Goal: Communication & Community: Answer question/provide support

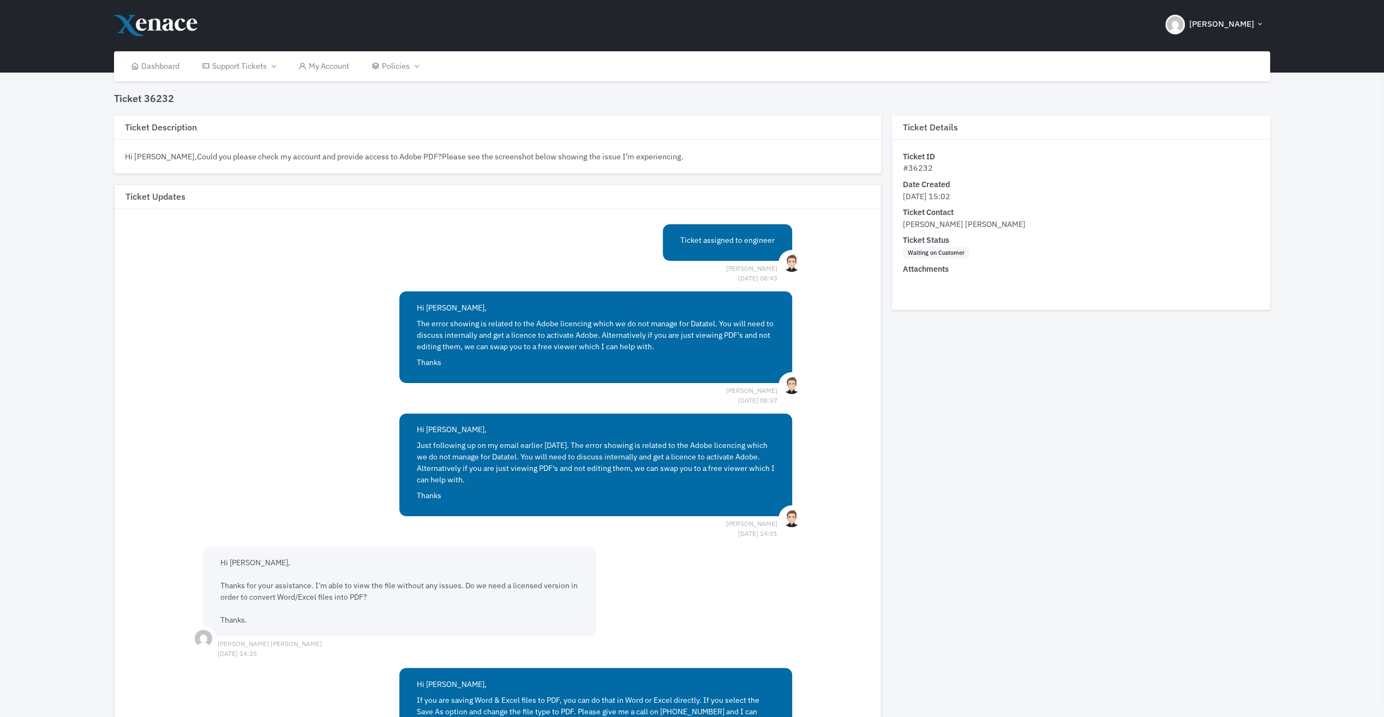
click at [330, 651] on div "Ticket assigned to engineer [PERSON_NAME] [DATE] 08:43 Hi [PERSON_NAME], The er…" at bounding box center [497, 635] width 611 height 822
click at [315, 638] on div "Hi [PERSON_NAME], Thanks for your assistance. I’m able to view the file without…" at bounding box center [497, 599] width 611 height 104
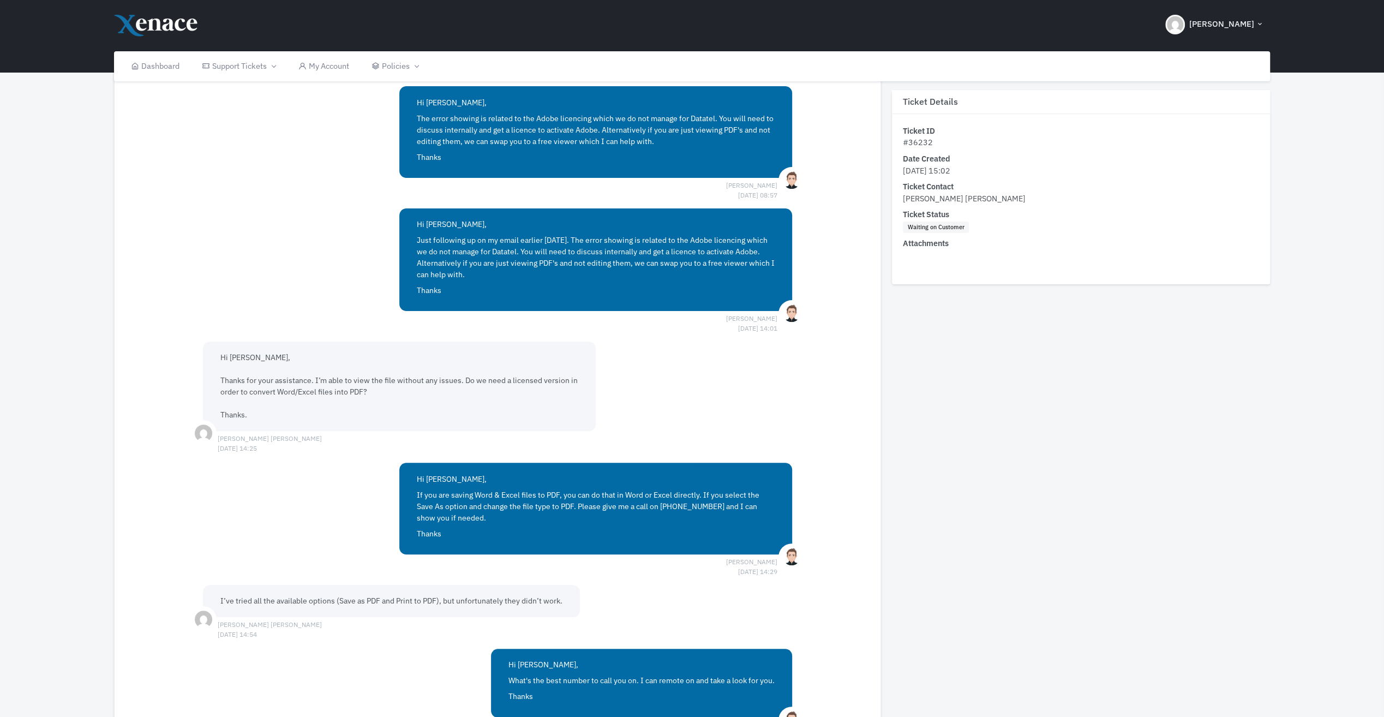
scroll to position [657, 0]
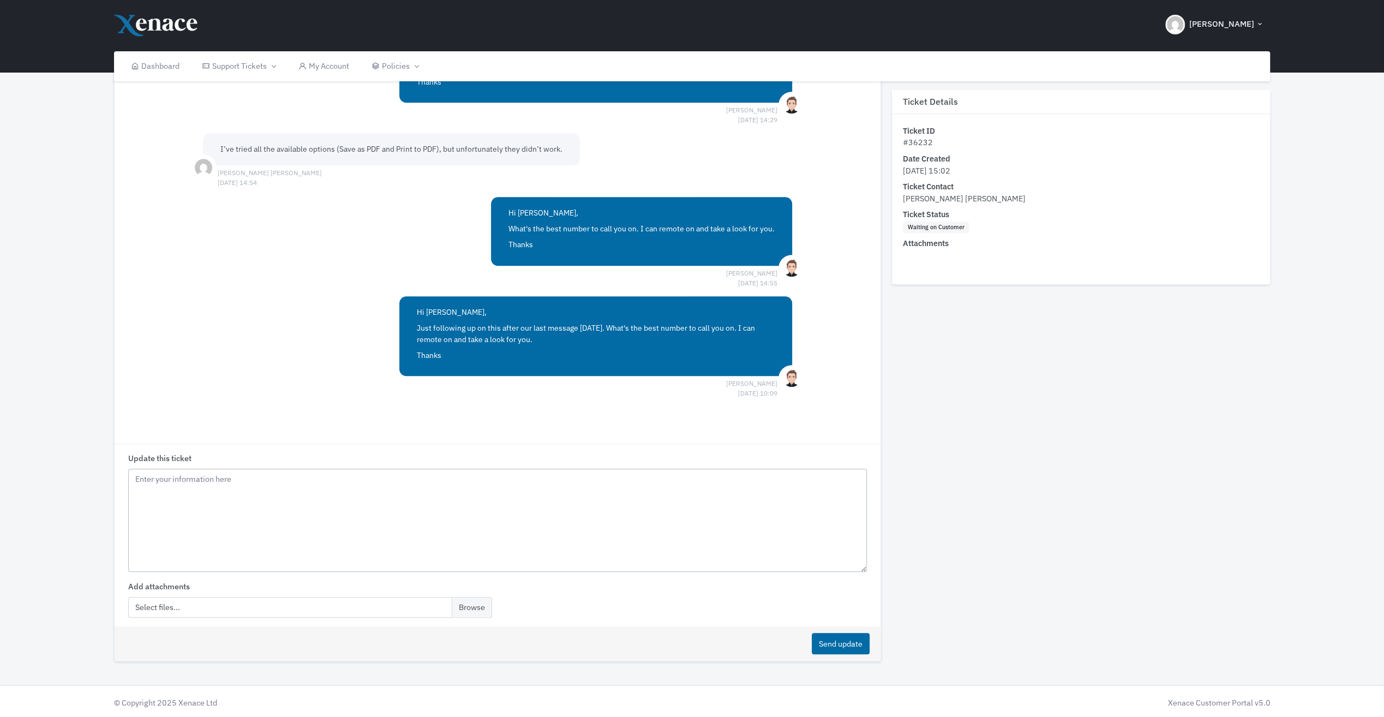
click at [282, 478] on textarea "Update this ticket" at bounding box center [497, 521] width 739 height 104
drag, startPoint x: 834, startPoint y: 479, endPoint x: 121, endPoint y: 464, distance: 712.7
click at [121, 464] on div "Update this ticket hi [PERSON_NAME], Apologies, I have been busy, and out of of…" at bounding box center [498, 535] width 766 height 183
drag, startPoint x: 399, startPoint y: 519, endPoint x: 525, endPoint y: 511, distance: 126.3
click at [399, 519] on textarea "hi [PERSON_NAME], Apologies, I have been busy, and out of office. Please guide …" at bounding box center [497, 521] width 739 height 104
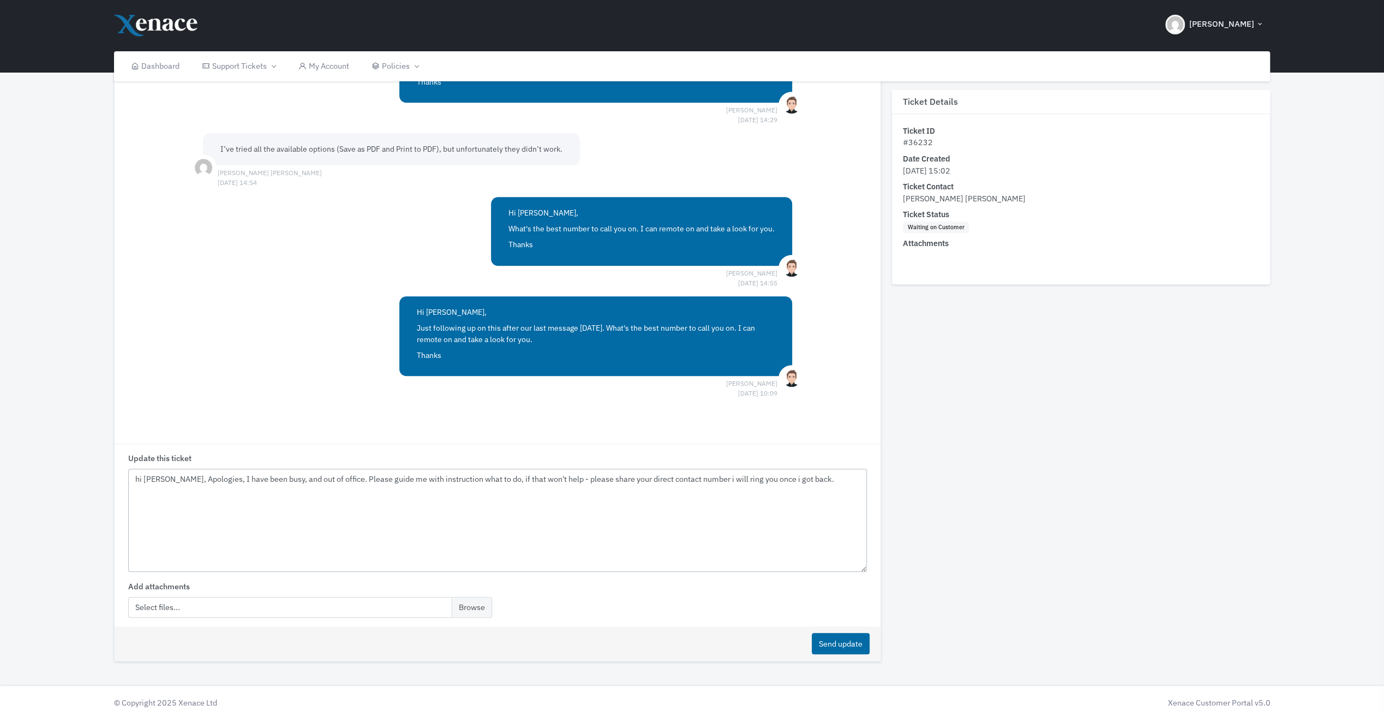
drag, startPoint x: 806, startPoint y: 481, endPoint x: 165, endPoint y: 480, distance: 641.7
click at [165, 480] on textarea "hi [PERSON_NAME], Apologies, I have been busy, and out of office. Please guide …" at bounding box center [497, 521] width 739 height 104
paste textarea "for the delay — I’ve been busy and out of the office. Could you please guide me…"
click at [254, 477] on textarea "hi [PERSON_NAME], Apologies for the delay — I’ve been busy and out of the offic…" at bounding box center [497, 521] width 739 height 104
click at [263, 493] on textarea "hi [PERSON_NAME], Apologies, I’ve been busy and out of the office. Could you pl…" at bounding box center [497, 521] width 739 height 104
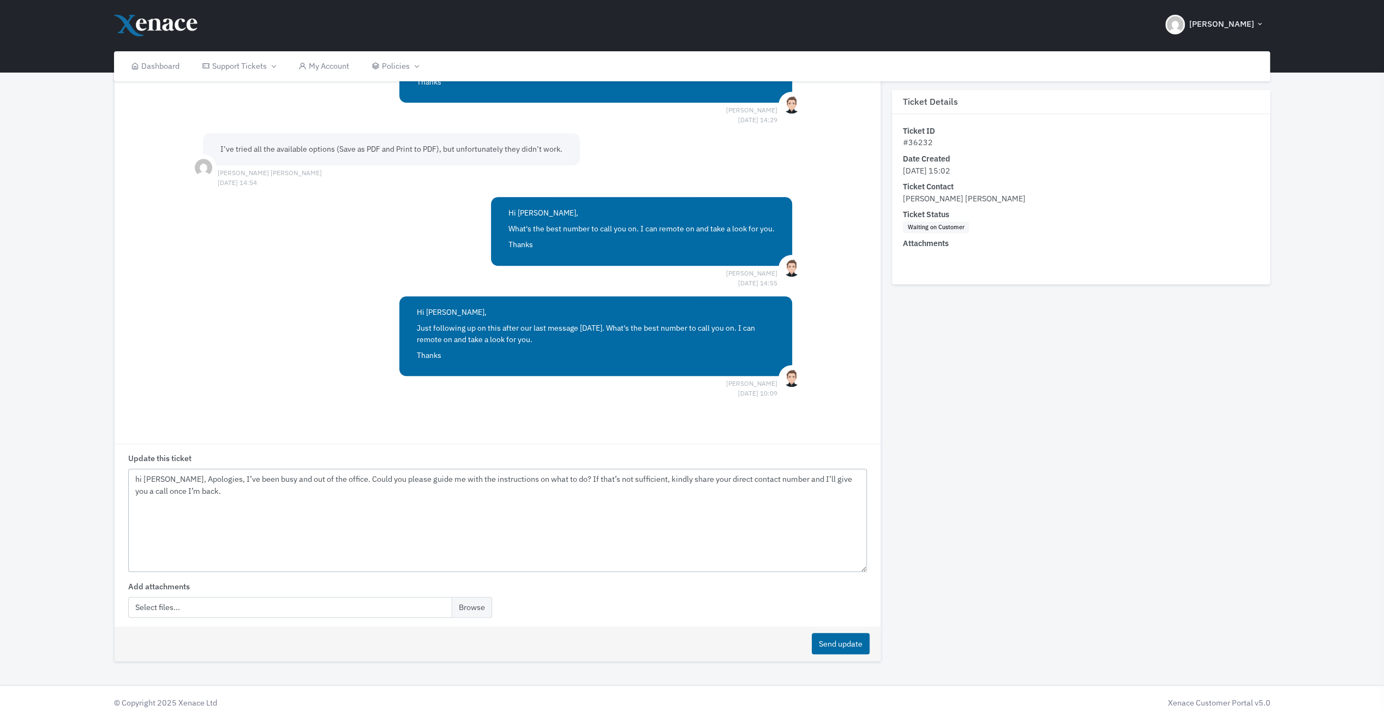
click at [390, 480] on textarea "hi [PERSON_NAME], Apologies, I’ve been busy and out of the office. Could you pl…" at bounding box center [497, 521] width 739 height 104
click at [372, 514] on textarea "hi [PERSON_NAME], Apologies, I’ve been busy and out of the office. Could you gu…" at bounding box center [497, 521] width 739 height 104
click at [603, 477] on textarea "hi [PERSON_NAME], Apologies, I’ve been busy and out of the office. Could you gu…" at bounding box center [497, 521] width 739 height 104
click at [610, 499] on textarea "hi [PERSON_NAME], Apologies, I’ve been busy and out of the office. Could you gu…" at bounding box center [497, 521] width 739 height 104
drag, startPoint x: 635, startPoint y: 477, endPoint x: 593, endPoint y: 476, distance: 42.6
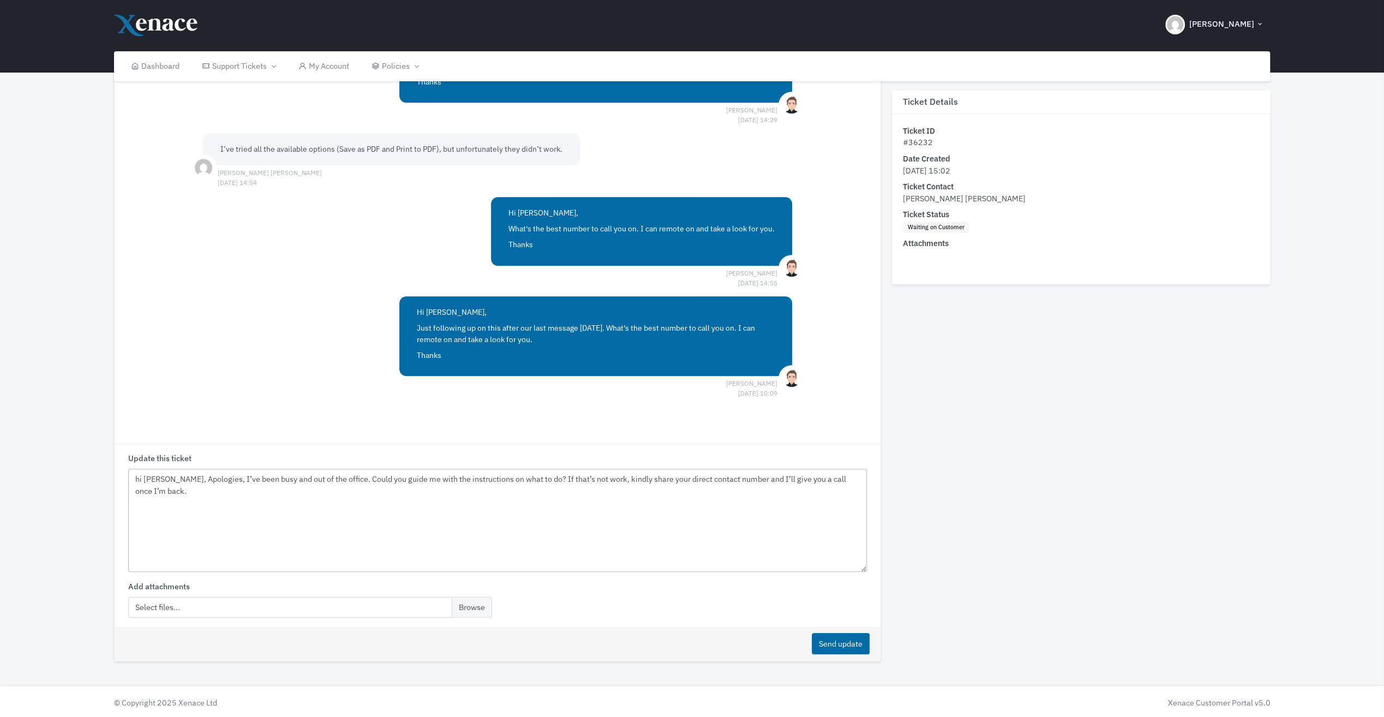
click at [593, 476] on textarea "hi [PERSON_NAME], Apologies, I’ve been busy and out of the office. Could you gu…" at bounding box center [497, 521] width 739 height 104
click at [607, 480] on textarea "hi [PERSON_NAME], Apologies, I’ve been busy and out of the office. Could you gu…" at bounding box center [497, 521] width 739 height 104
drag, startPoint x: 614, startPoint y: 479, endPoint x: 593, endPoint y: 478, distance: 20.7
click at [593, 478] on textarea "hi [PERSON_NAME], Apologies, I’ve been busy and out of the office. Could you gu…" at bounding box center [497, 521] width 739 height 104
drag, startPoint x: 636, startPoint y: 519, endPoint x: 632, endPoint y: 515, distance: 5.9
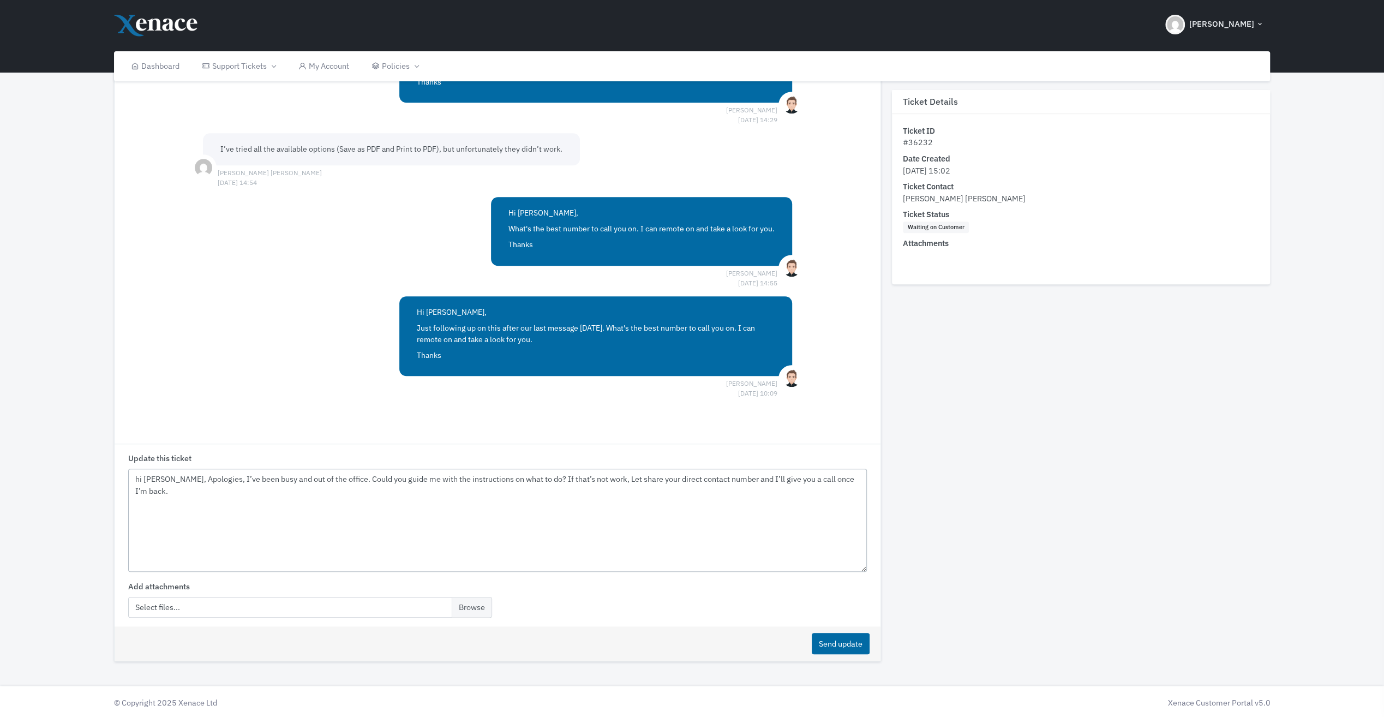
click at [636, 518] on textarea "hi [PERSON_NAME], Apologies, I’ve been busy and out of the office. Could you gu…" at bounding box center [497, 521] width 739 height 104
drag, startPoint x: 738, startPoint y: 478, endPoint x: 722, endPoint y: 478, distance: 15.8
click at [722, 478] on textarea "hi [PERSON_NAME], Apologies, I’ve been busy and out of the office. Could you gu…" at bounding box center [497, 521] width 739 height 104
click at [732, 504] on textarea "hi [PERSON_NAME], Apologies, I’ve been busy and out of the office. Could you gu…" at bounding box center [497, 521] width 739 height 104
click at [731, 503] on textarea "hi [PERSON_NAME], Apologies, I’ve been busy and out of the office. Could you gu…" at bounding box center [497, 521] width 739 height 104
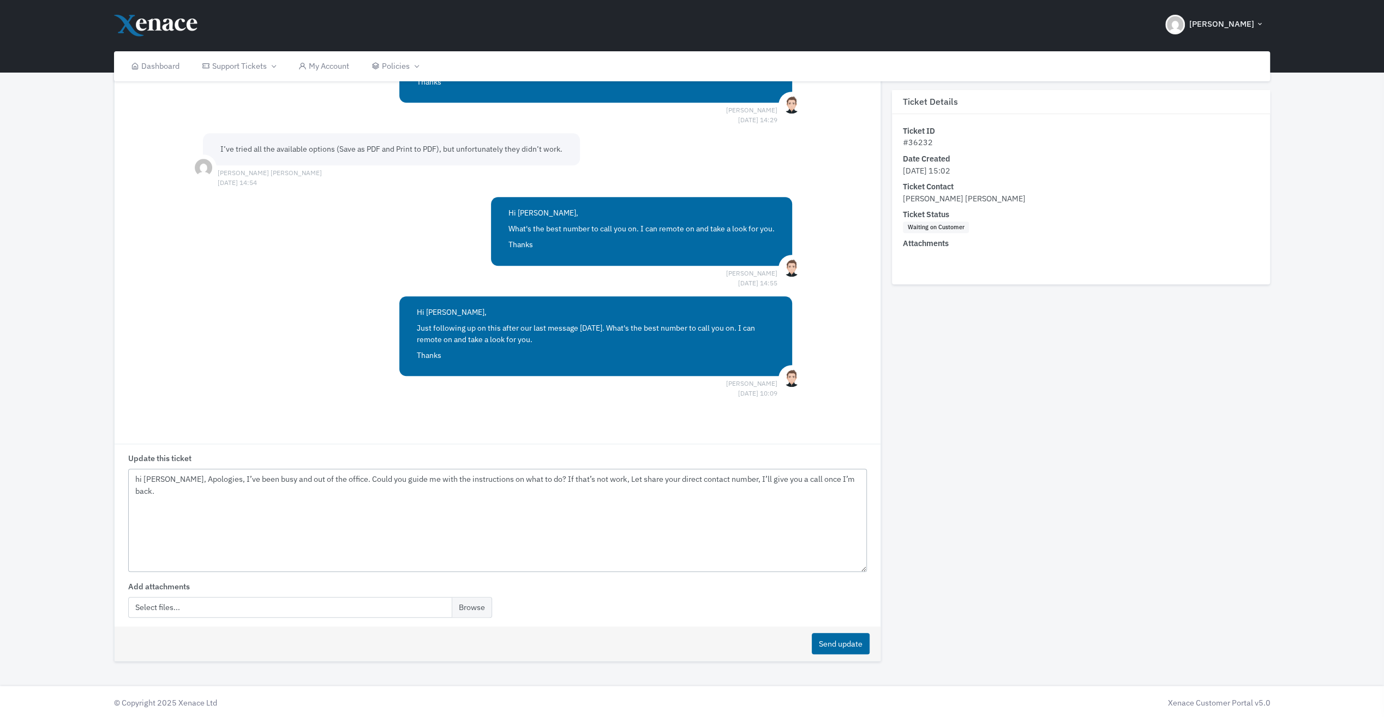
click at [838, 476] on textarea "hi [PERSON_NAME], Apologies, I’ve been busy and out of the office. Could you gu…" at bounding box center [497, 521] width 739 height 104
click at [846, 479] on textarea "hi [PERSON_NAME], Apologies, I’ve been busy and out of the office. Could you gu…" at bounding box center [497, 521] width 739 height 104
type textarea "hi [PERSON_NAME], Apologies, I’ve been busy and out of the office. Could you gu…"
click at [859, 649] on button "Send update" at bounding box center [841, 643] width 58 height 21
